Goal: Task Accomplishment & Management: Use online tool/utility

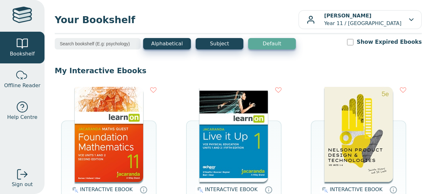
click at [120, 114] on img at bounding box center [109, 134] width 68 height 95
